Goal: Check status: Check status

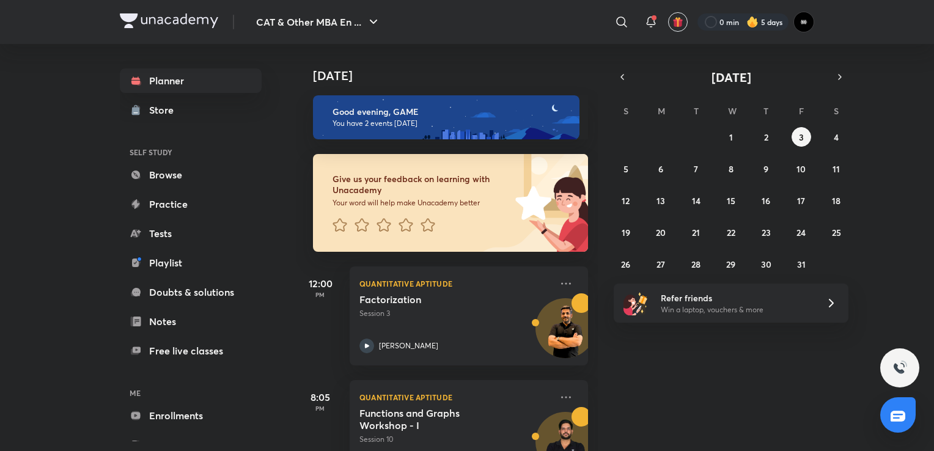
click at [174, 19] on img at bounding box center [169, 20] width 98 height 15
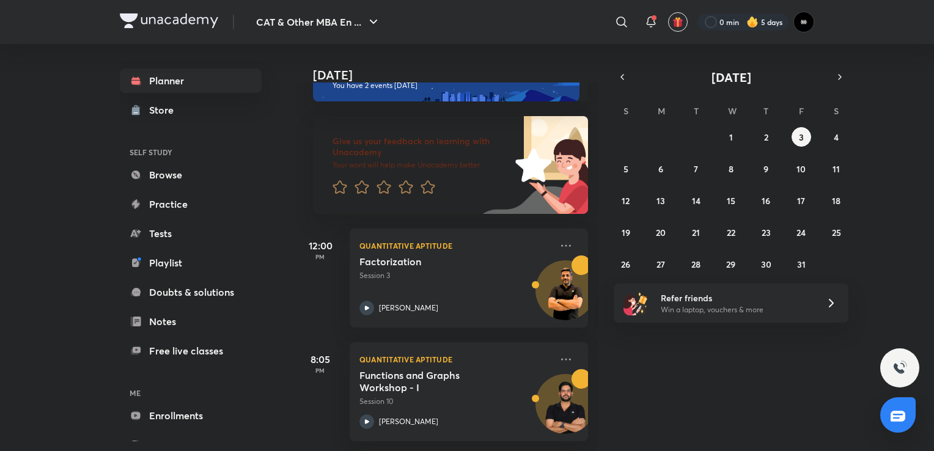
scroll to position [0, 7]
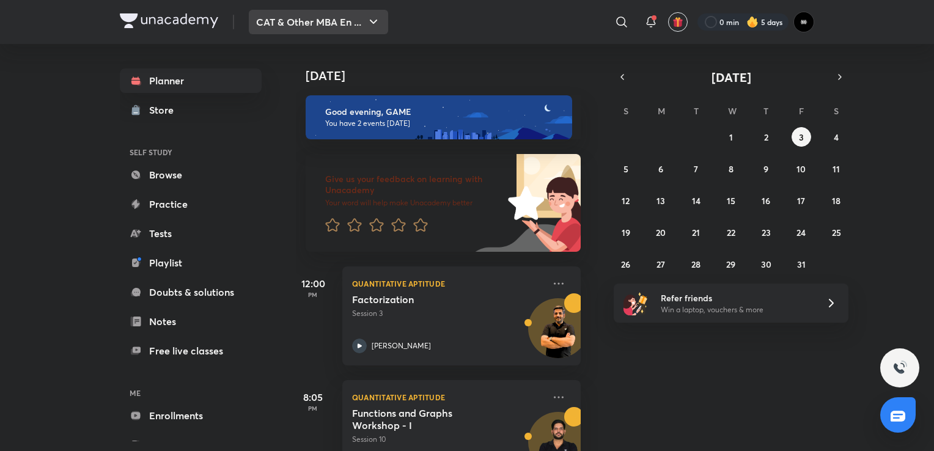
click at [372, 22] on icon "button" at bounding box center [373, 22] width 15 height 15
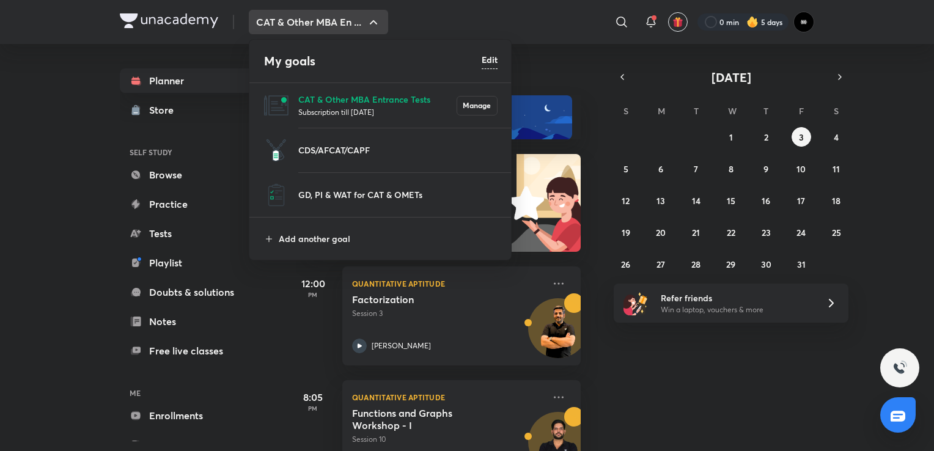
click at [356, 18] on div at bounding box center [467, 225] width 934 height 451
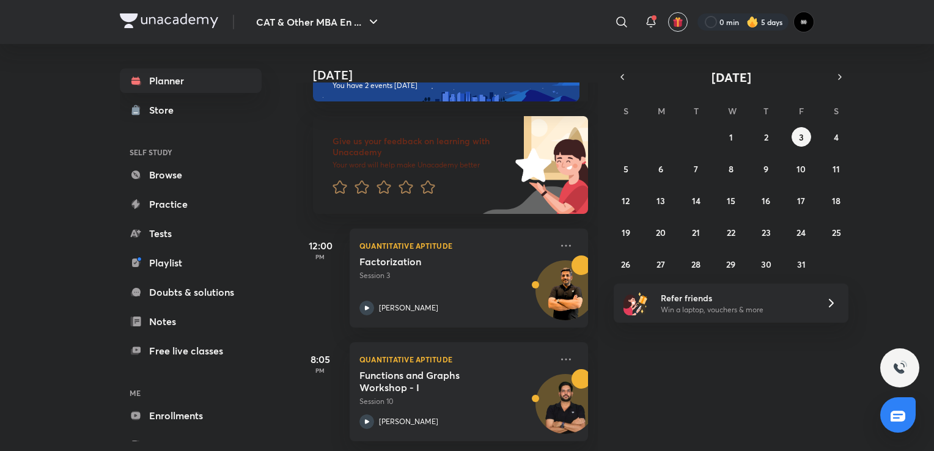
scroll to position [0, 0]
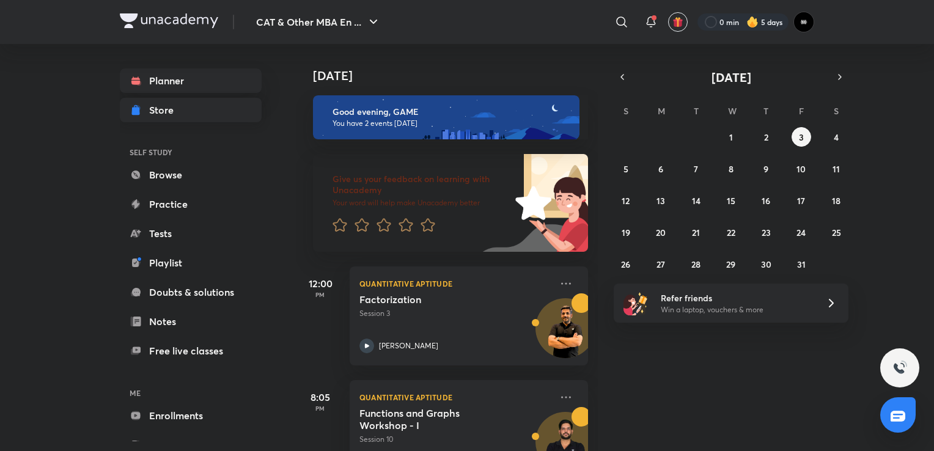
click at [171, 106] on div "Store" at bounding box center [165, 110] width 32 height 15
click at [803, 31] on img at bounding box center [803, 22] width 21 height 21
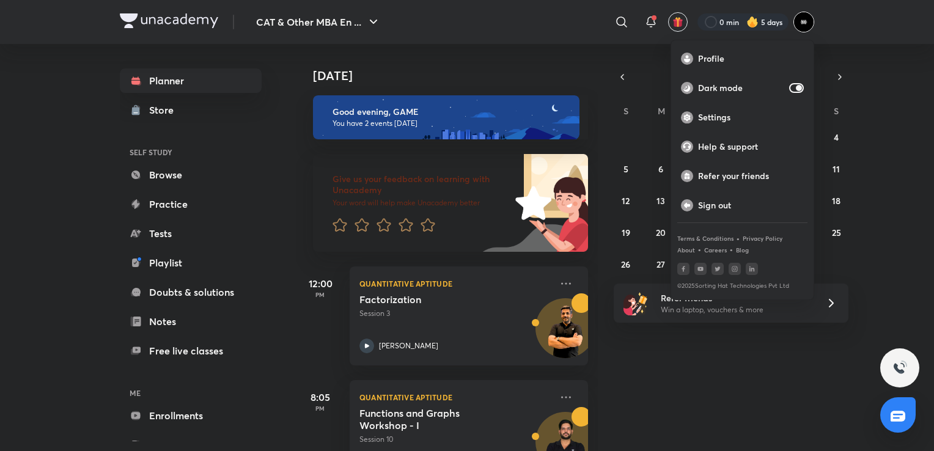
click at [803, 31] on div at bounding box center [467, 225] width 934 height 451
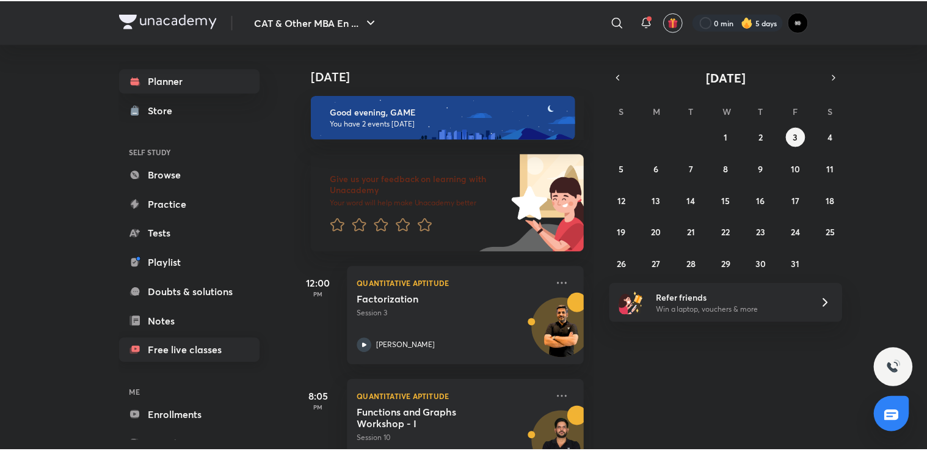
scroll to position [40, 0]
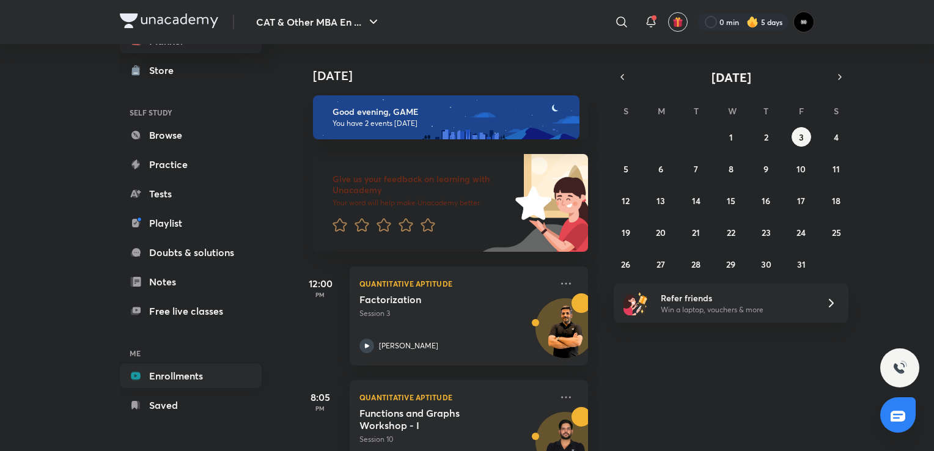
click at [190, 385] on link "Enrollments" at bounding box center [191, 376] width 142 height 24
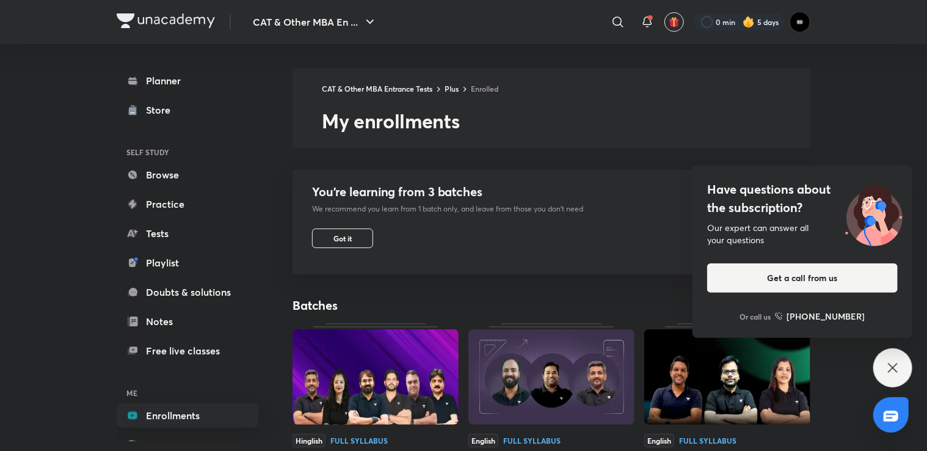
click at [840, 121] on div "CAT & Other MBA En ... ​ 0 min 5 days Planner Store SELF STUDY Browse Practice …" at bounding box center [463, 410] width 927 height 821
click at [748, 24] on img at bounding box center [749, 22] width 12 height 12
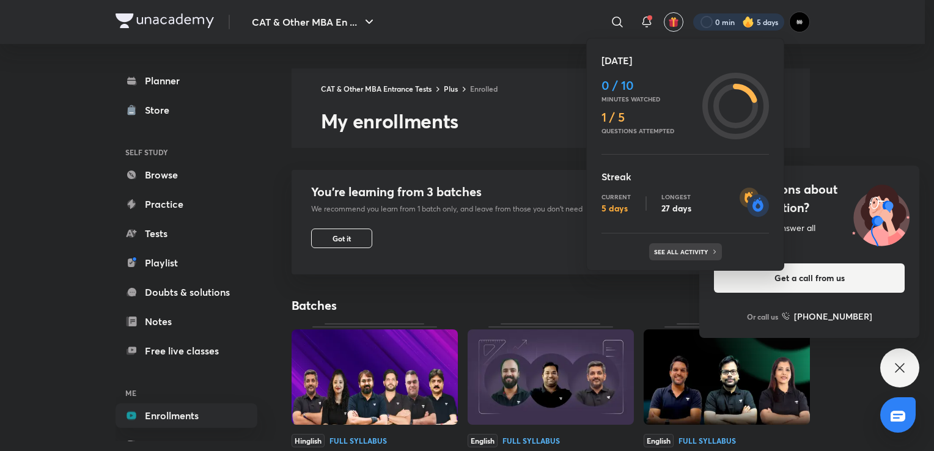
click at [704, 246] on div "See all activity" at bounding box center [685, 251] width 73 height 17
